Goal: Use online tool/utility

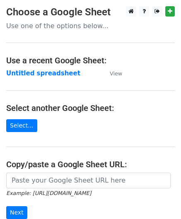
scroll to position [108, 0]
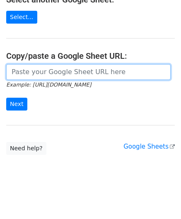
click at [32, 73] on input "url" at bounding box center [88, 72] width 164 height 16
paste input "https://docs.google.com/spreadsheets/d/1dWL4ffJJ4_Wf28cn8KlR__FJ1qufzlbaGpLuu18…"
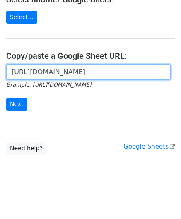
scroll to position [0, 165]
type input "https://docs.google.com/spreadsheets/d/1dWL4ffJJ4_Wf28cn8KlR__FJ1qufzlbaGpLuu18…"
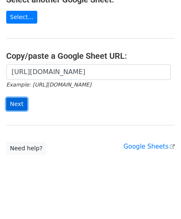
click at [20, 100] on input "Next" at bounding box center [16, 104] width 21 height 13
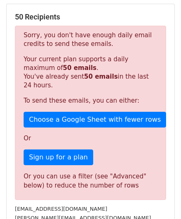
scroll to position [279, 0]
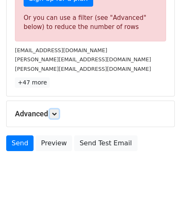
drag, startPoint x: 53, startPoint y: 112, endPoint x: 55, endPoint y: 117, distance: 5.4
click at [53, 112] on icon at bounding box center [54, 113] width 5 height 5
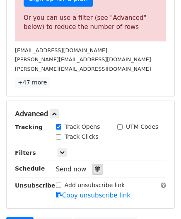
click at [95, 166] on icon at bounding box center [97, 169] width 5 height 6
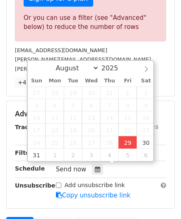
type input "[DATE] 12:00"
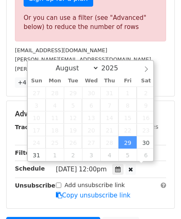
scroll to position [0, 0]
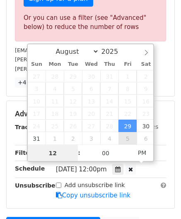
paste input "0"
type input "10"
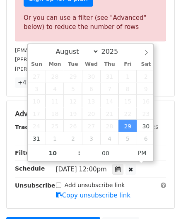
type input "[DATE] 22:00"
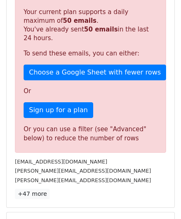
scroll to position [379, 0]
